Goal: Information Seeking & Learning: Learn about a topic

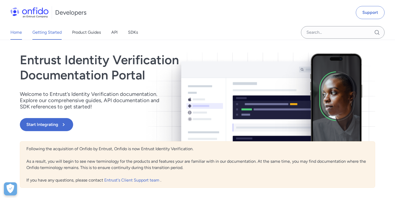
click at [53, 34] on link "Getting Started" at bounding box center [46, 32] width 29 height 15
click at [92, 33] on link "Product Guides" at bounding box center [86, 32] width 29 height 15
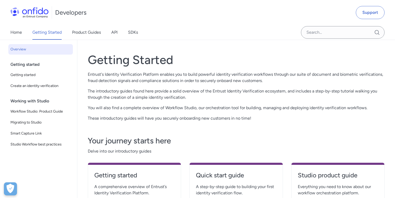
click at [81, 34] on link "Product Guides" at bounding box center [86, 32] width 29 height 15
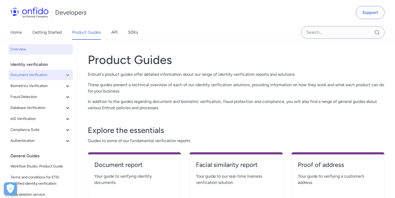
click at [67, 76] on icon at bounding box center [67, 75] width 6 height 6
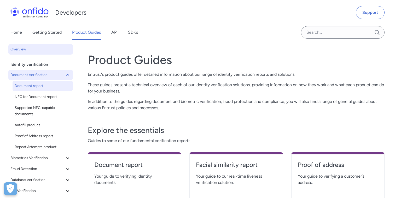
click at [42, 84] on span "Document report" at bounding box center [43, 86] width 56 height 6
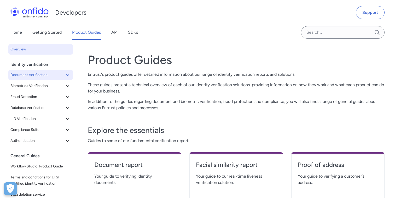
click at [66, 77] on icon at bounding box center [67, 75] width 6 height 6
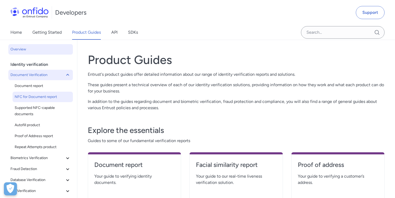
click at [41, 96] on span "NFC for Document report" at bounding box center [43, 97] width 56 height 6
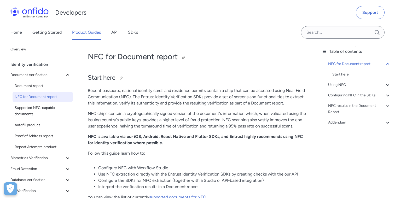
click at [92, 57] on h1 "NFC for Document report" at bounding box center [197, 56] width 218 height 10
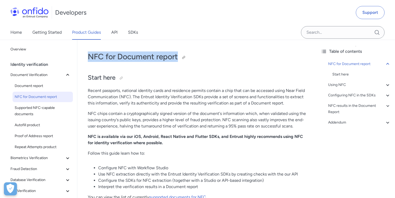
click at [175, 56] on h1 "NFC for Document report" at bounding box center [197, 56] width 218 height 10
copy h1 "NFC for Document report"
click at [166, 112] on p "NFC chips contain a cryptographically signed version of the document's informat…" at bounding box center [197, 119] width 218 height 19
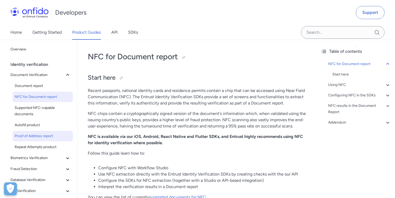
click at [42, 133] on span "Proof of Address report" at bounding box center [43, 136] width 56 height 6
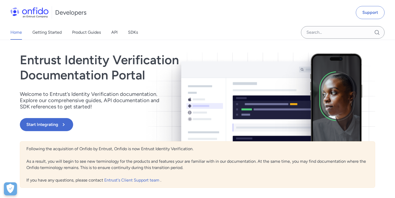
click at [88, 32] on link "Product Guides" at bounding box center [86, 32] width 29 height 15
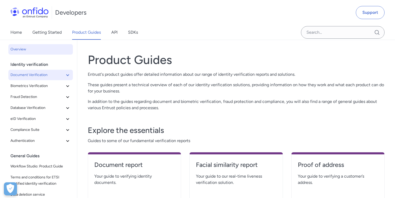
click at [67, 74] on icon at bounding box center [67, 75] width 6 height 6
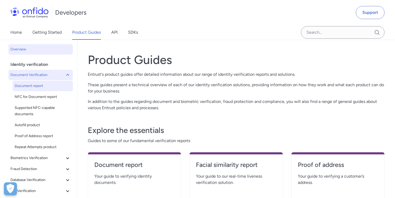
click at [49, 86] on span "Document report" at bounding box center [43, 86] width 56 height 6
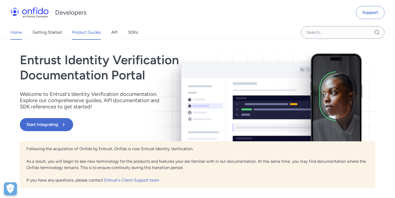
click at [88, 36] on link "Product Guides" at bounding box center [86, 32] width 29 height 15
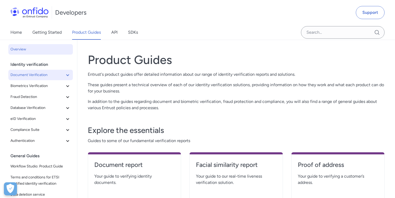
click at [70, 77] on icon at bounding box center [67, 75] width 6 height 6
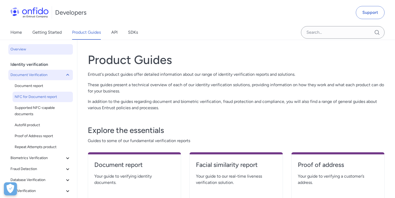
click at [46, 97] on span "NFC for Document report" at bounding box center [43, 97] width 56 height 6
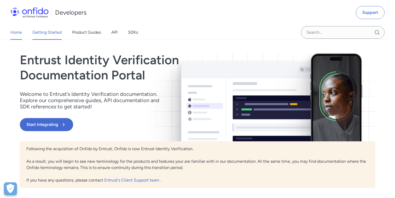
click at [54, 35] on link "Getting Started" at bounding box center [46, 32] width 29 height 15
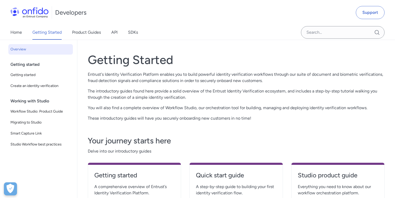
scroll to position [10, 0]
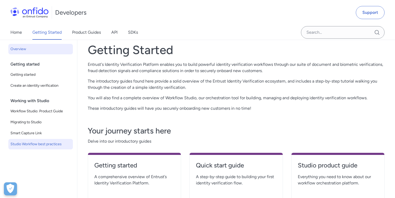
click at [38, 139] on link "Studio Workflow best practices" at bounding box center [40, 144] width 64 height 10
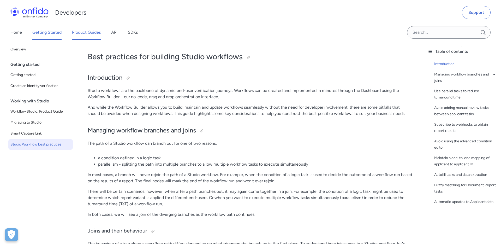
click at [97, 33] on link "Product Guides" at bounding box center [86, 32] width 29 height 15
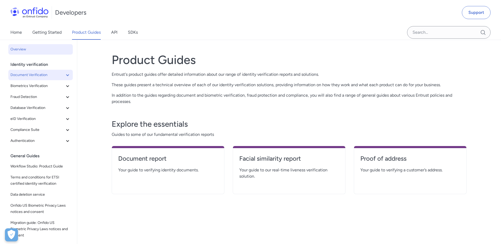
click at [67, 74] on icon at bounding box center [67, 75] width 6 height 6
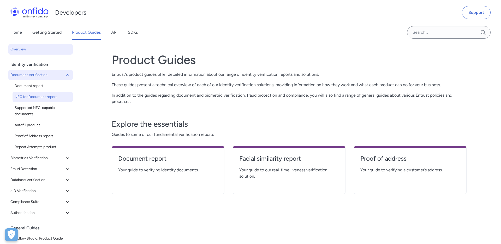
click at [38, 96] on span "NFC for Document report" at bounding box center [43, 97] width 56 height 6
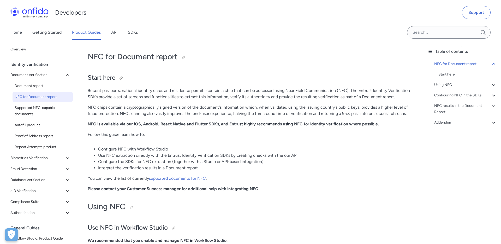
click at [222, 78] on h2 "Start here" at bounding box center [250, 77] width 325 height 9
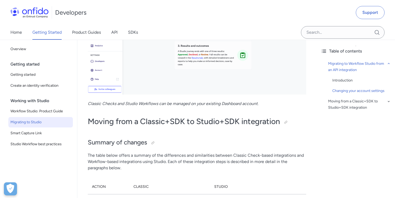
scroll to position [257, 0]
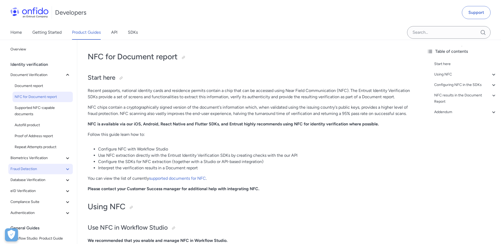
scroll to position [8, 0]
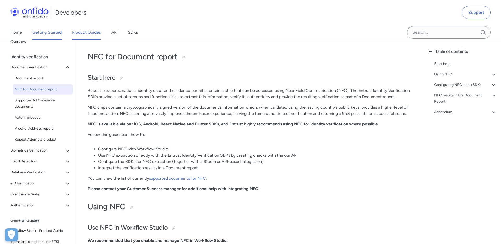
click at [60, 31] on link "Getting Started" at bounding box center [46, 32] width 29 height 15
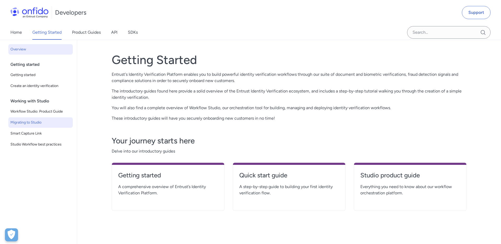
click at [37, 123] on span "Migrating to Studio" at bounding box center [40, 122] width 60 height 6
